Goal: Transaction & Acquisition: Purchase product/service

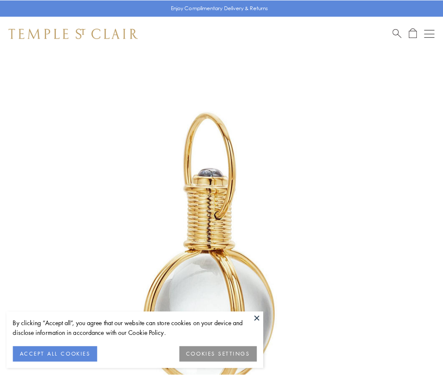
scroll to position [220, 0]
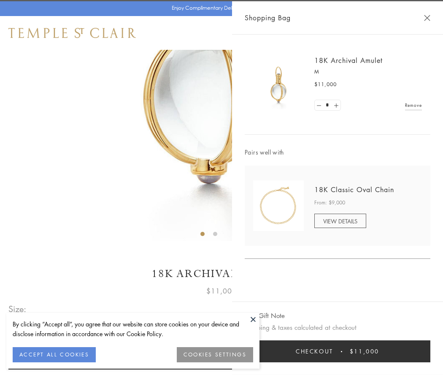
click at [338, 351] on button "Checkout $11,000" at bounding box center [338, 351] width 186 height 22
